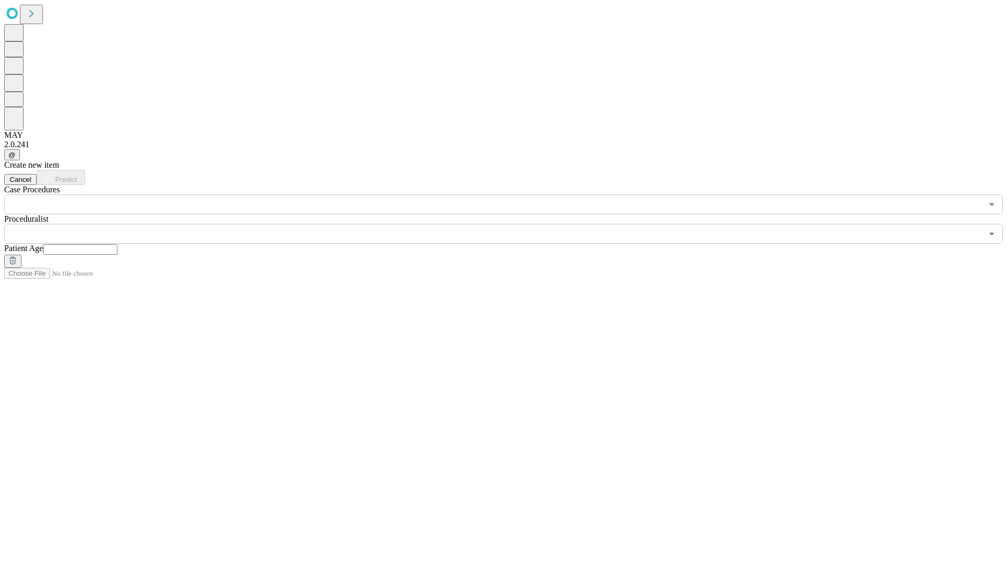
click at [117, 244] on input "text" at bounding box center [80, 249] width 74 height 10
type input "**"
click at [511, 224] on input "text" at bounding box center [493, 234] width 978 height 20
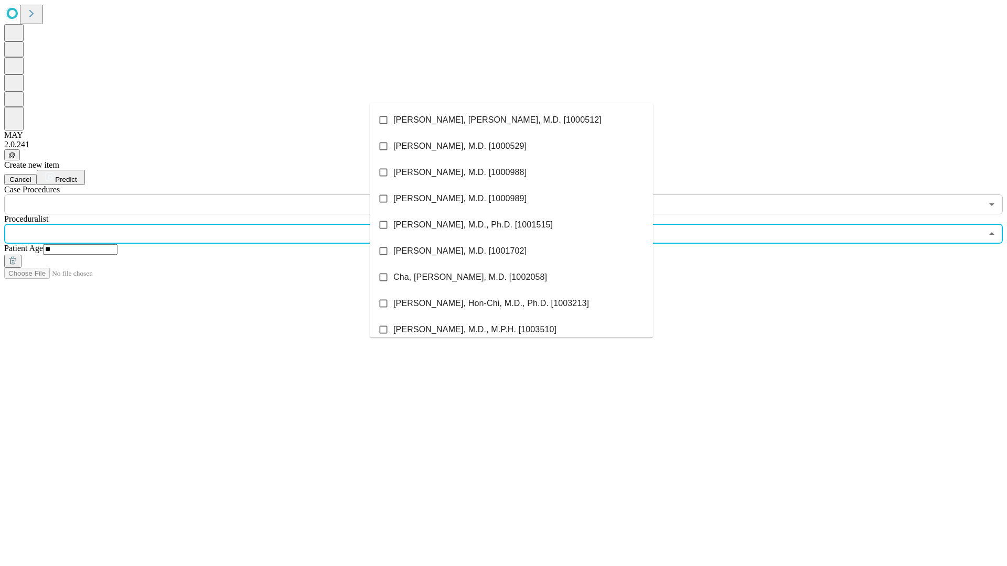
click at [511, 120] on li "[PERSON_NAME], [PERSON_NAME], M.D. [1000512]" at bounding box center [511, 120] width 283 height 26
